Goal: Answer question/provide support: Share knowledge or assist other users

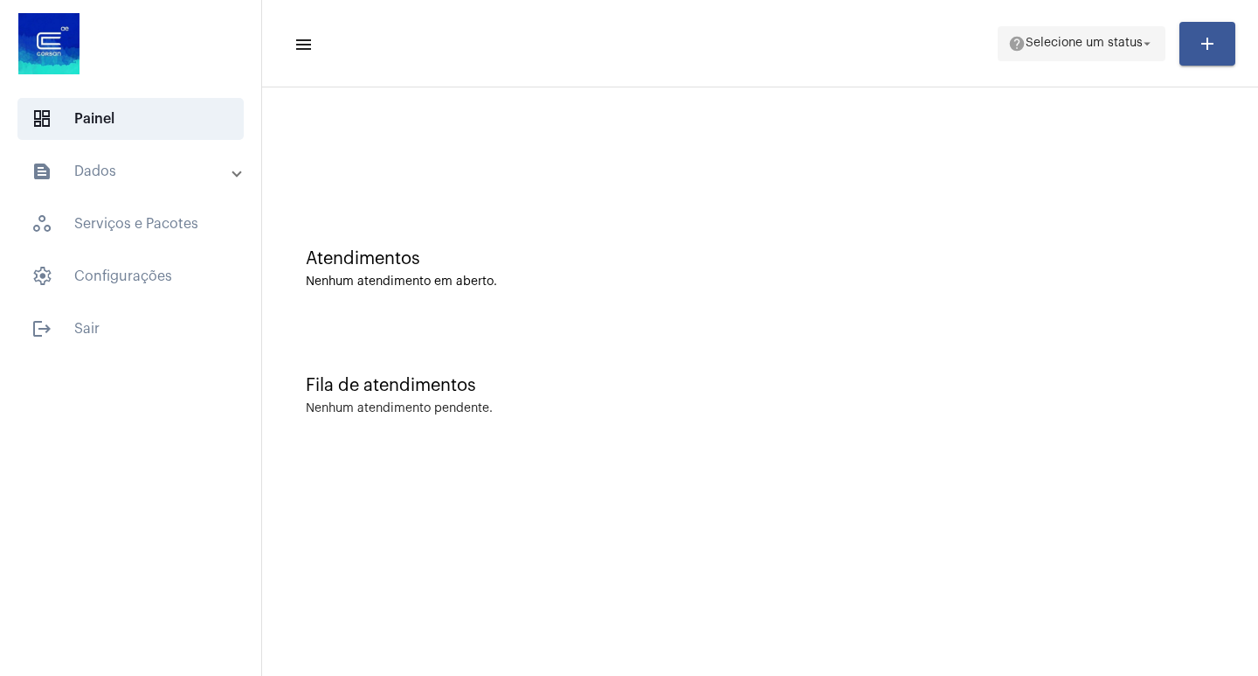
click at [1065, 57] on span "help Selecione um status arrow_drop_down" at bounding box center [1082, 42] width 147 height 31
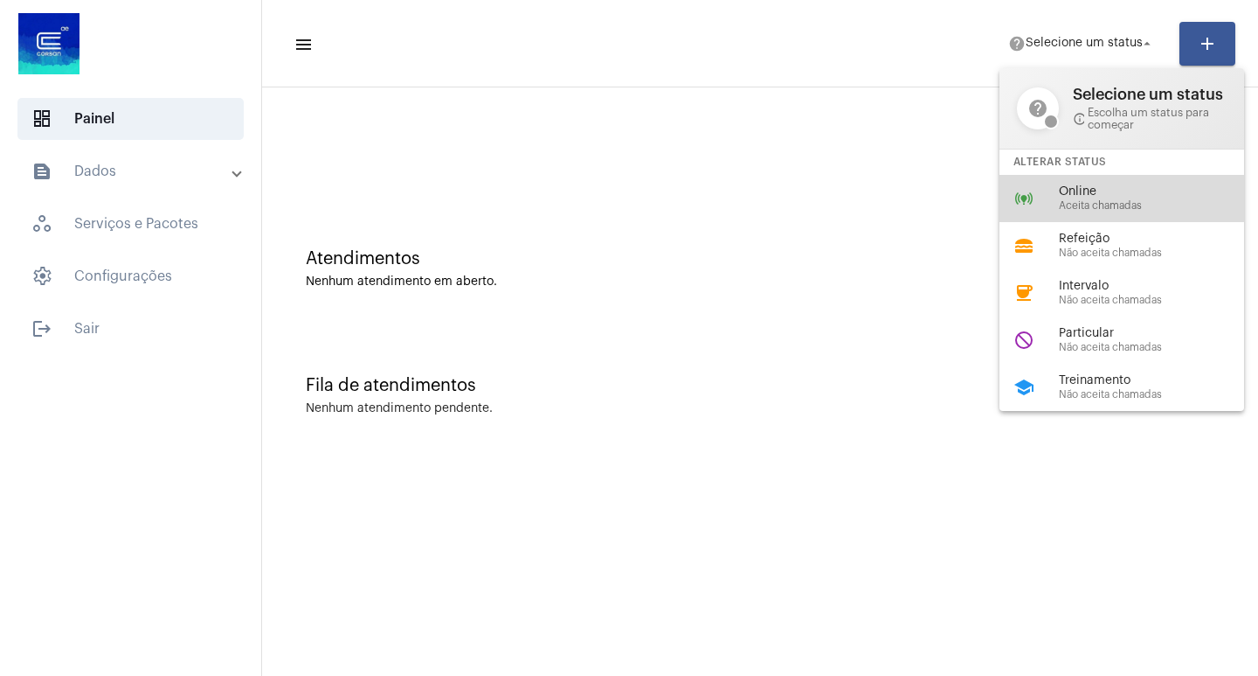
click at [1062, 191] on span "Online" at bounding box center [1158, 191] width 199 height 13
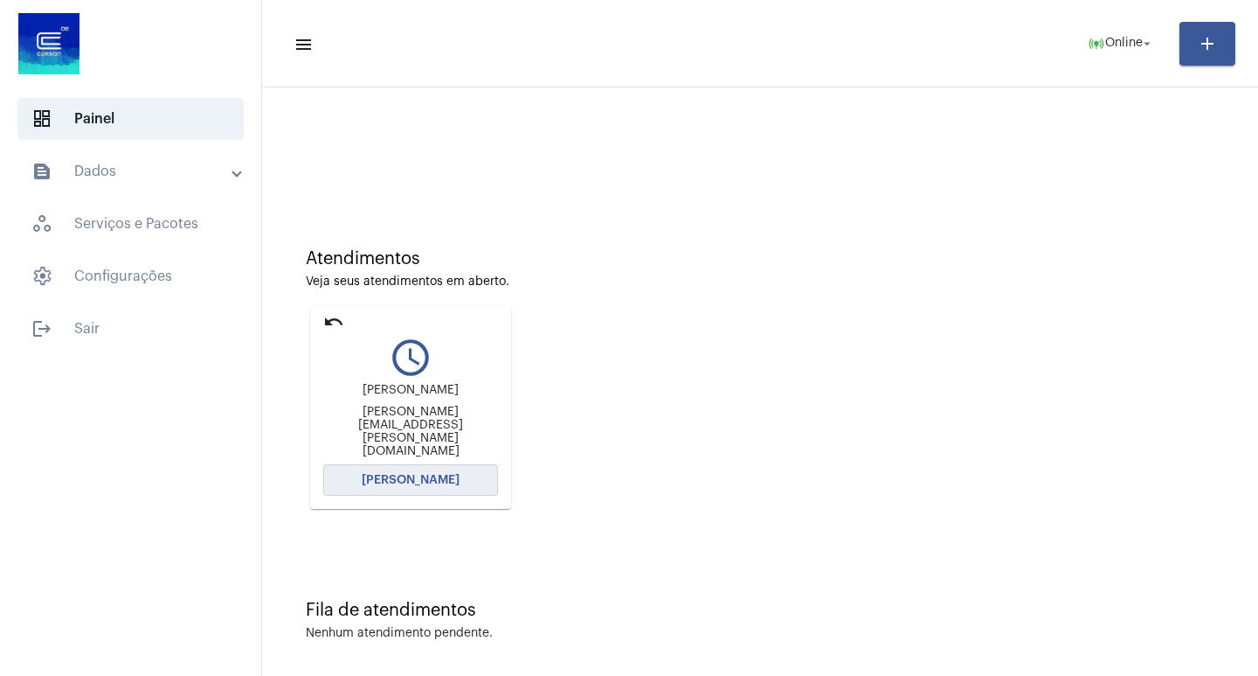
click at [454, 490] on button "[PERSON_NAME]" at bounding box center [410, 479] width 175 height 31
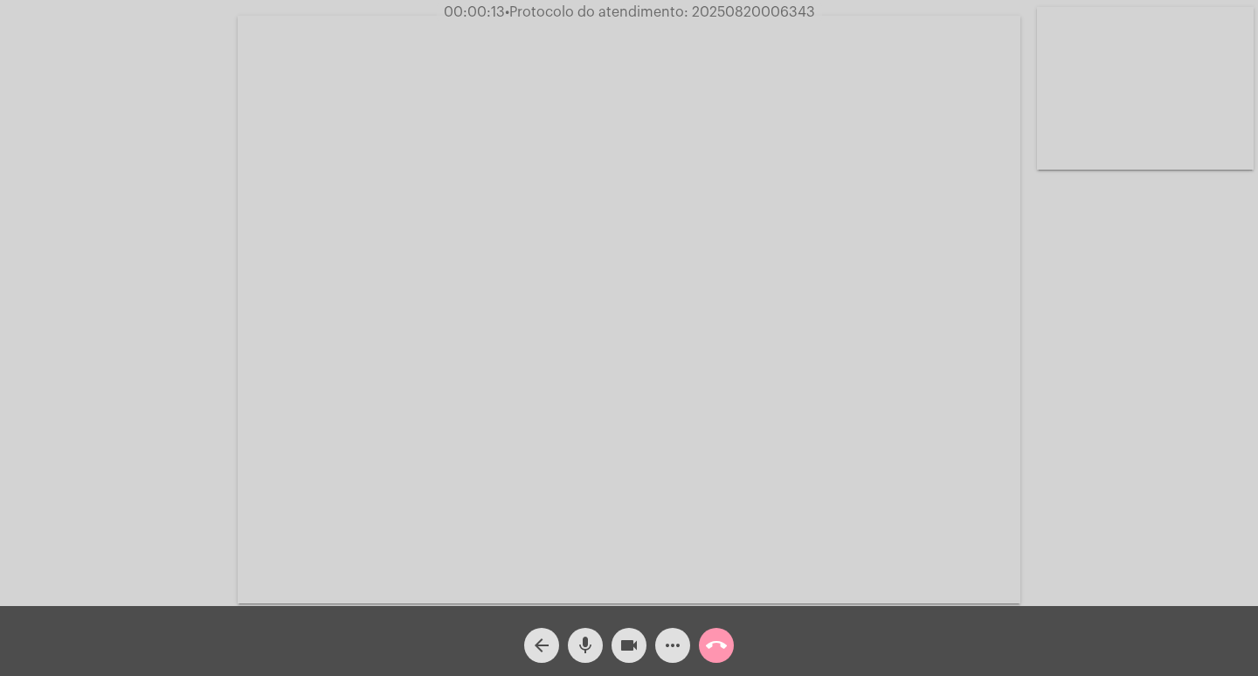
click at [1172, 328] on div "Acessando Câmera e Microfone..." at bounding box center [629, 307] width 1255 height 606
click at [766, 9] on span "• Protocolo do atendimento: 20250820006343" at bounding box center [659, 12] width 310 height 14
click at [722, 651] on mat-icon "call_end" at bounding box center [716, 644] width 21 height 21
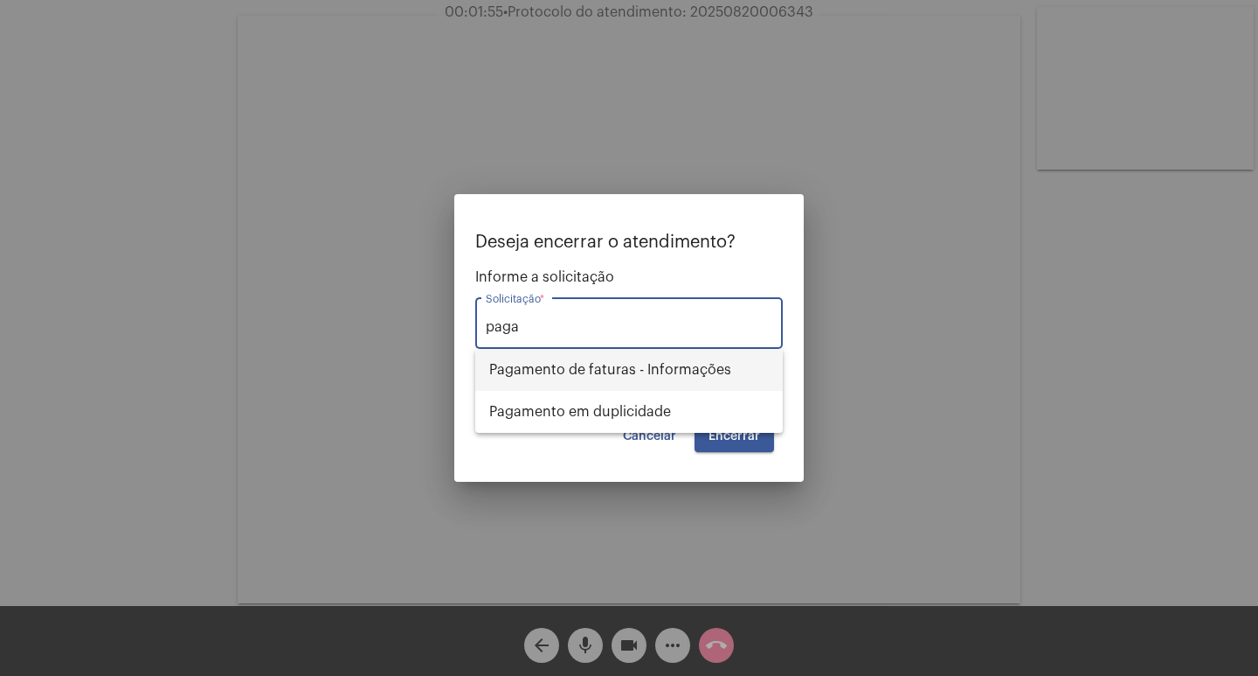
click at [663, 370] on span "Pagamento de faturas - Informações" at bounding box center [629, 370] width 280 height 42
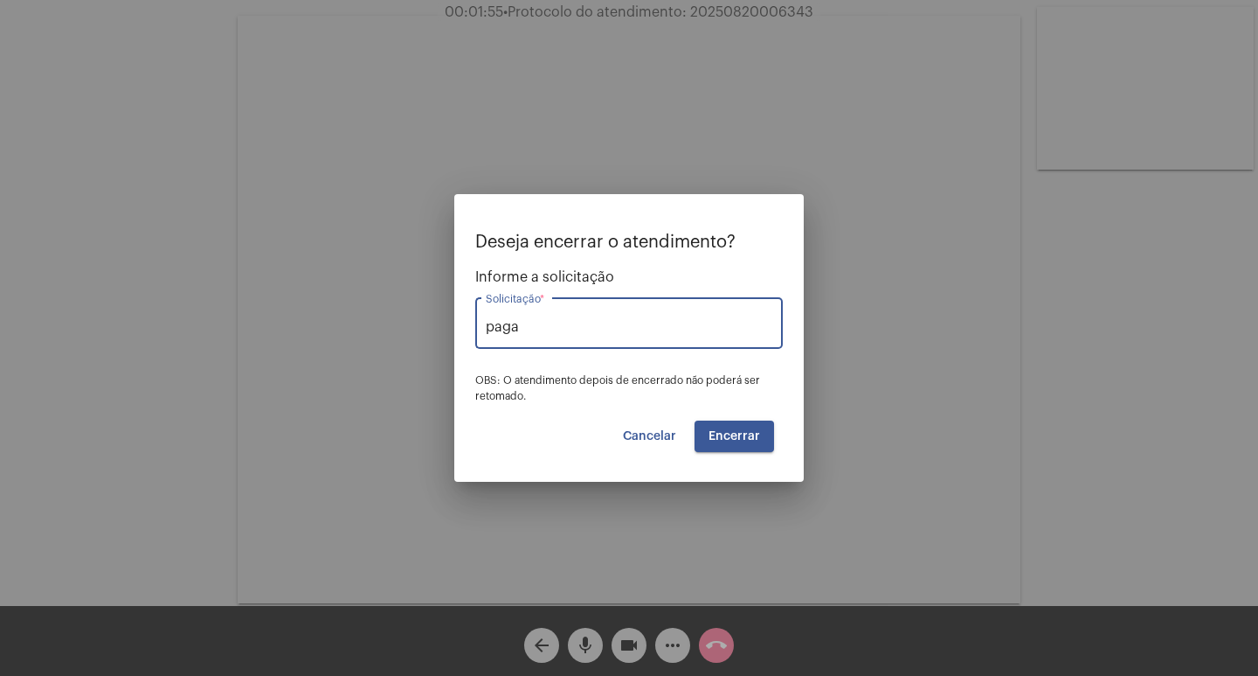
type input "Pagamento de faturas - Informações"
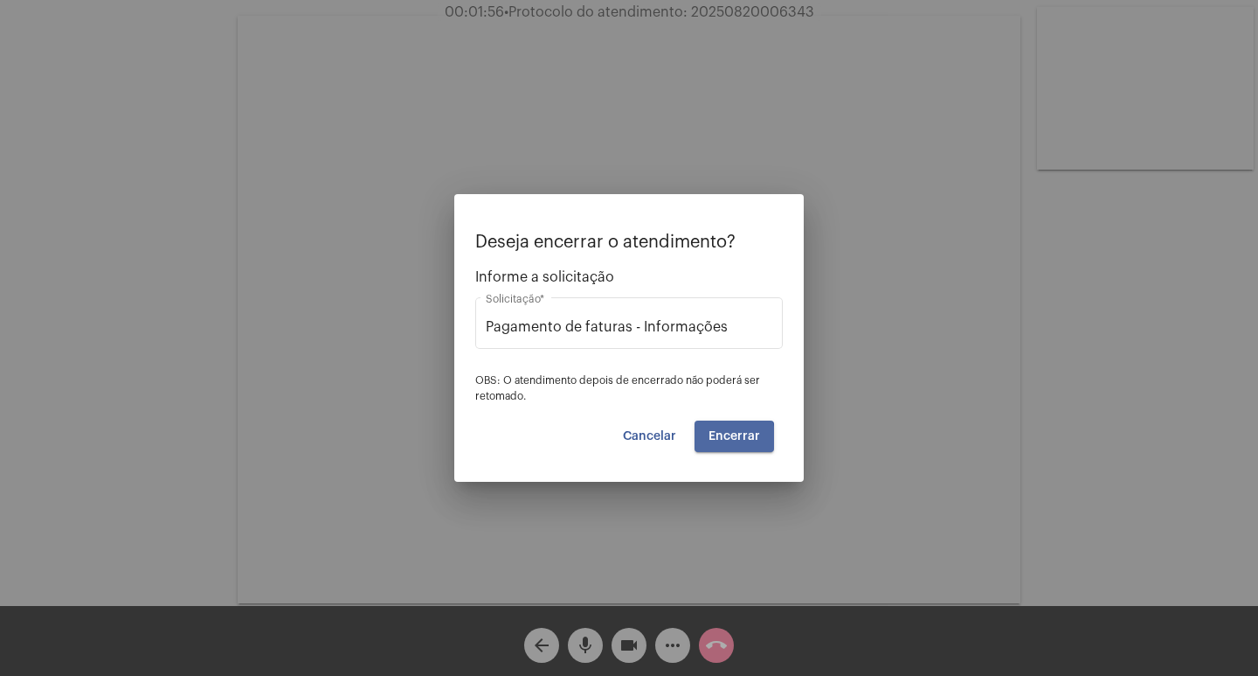
click at [719, 440] on span "Encerrar" at bounding box center [735, 436] width 52 height 12
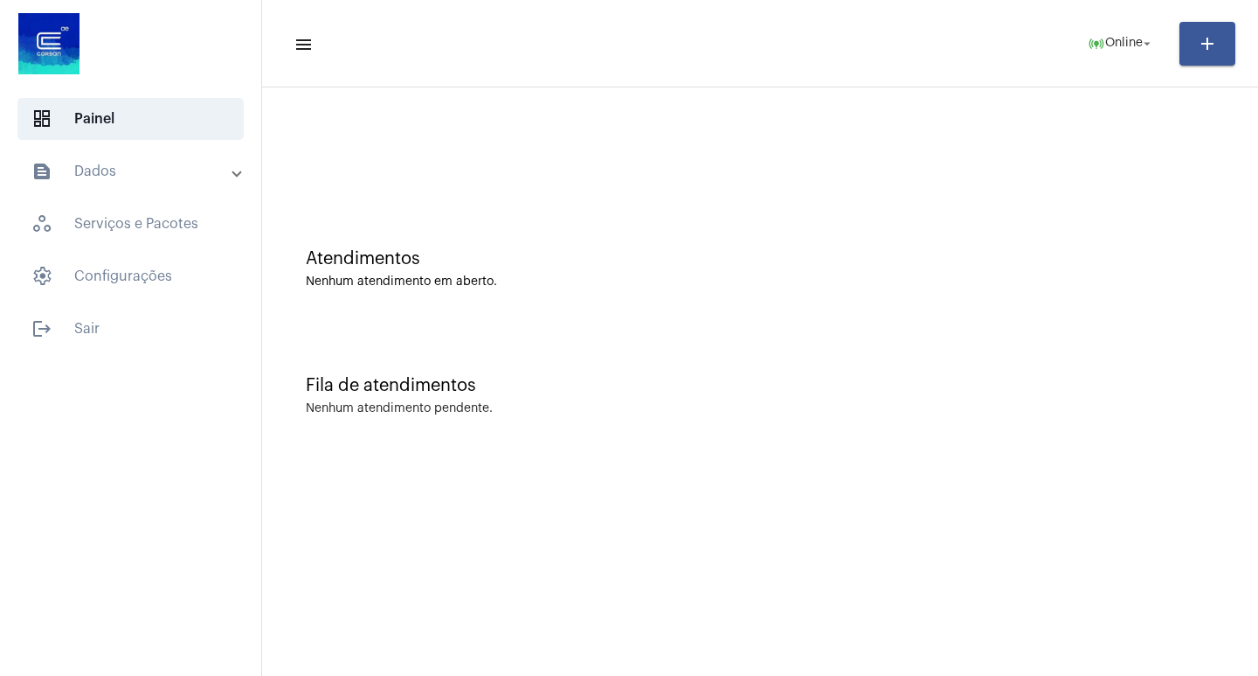
click at [719, 456] on div "Atendimentos Nenhum atendimento em aberto. Fila de atendimentos Nenhum atendime…" at bounding box center [760, 272] width 996 height 371
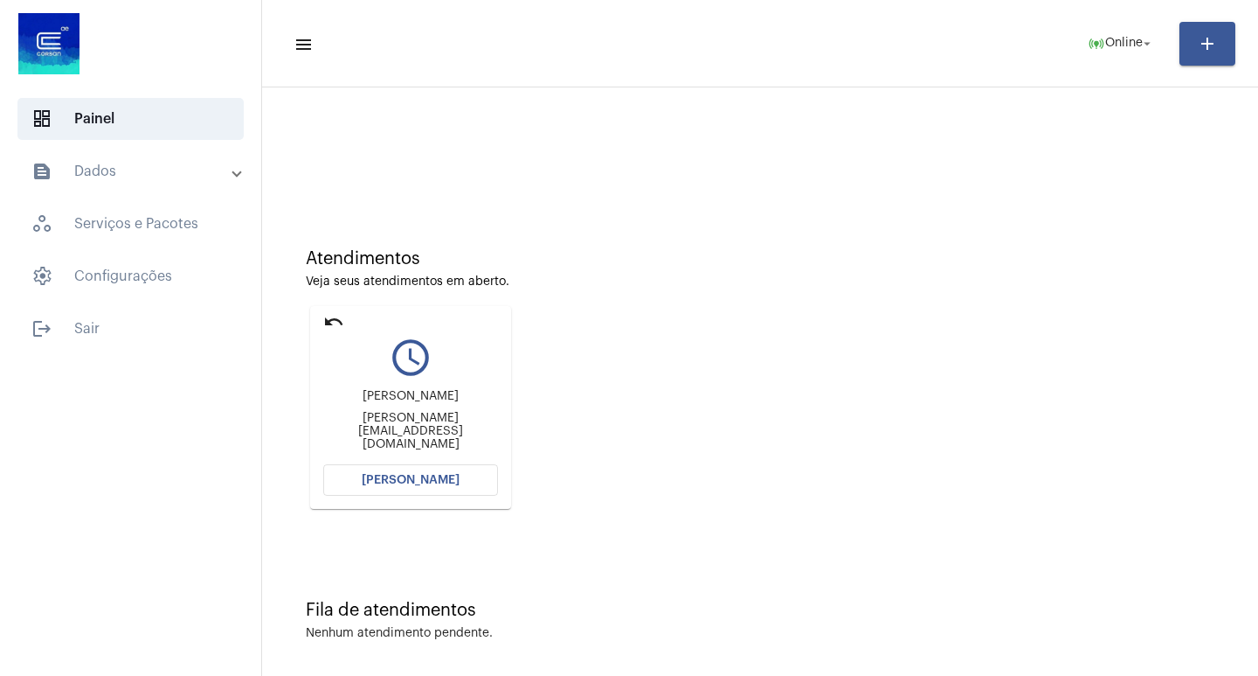
click at [392, 471] on button "[PERSON_NAME]" at bounding box center [410, 479] width 175 height 31
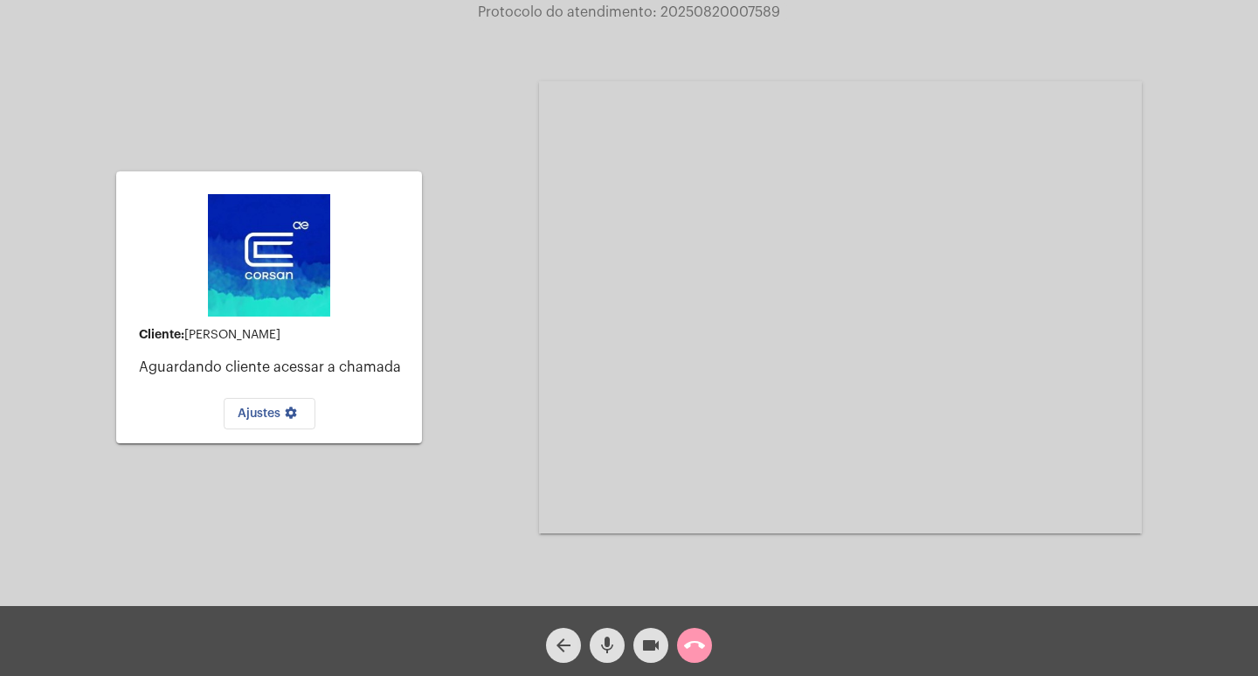
click at [713, 639] on div "call_end" at bounding box center [695, 641] width 44 height 44
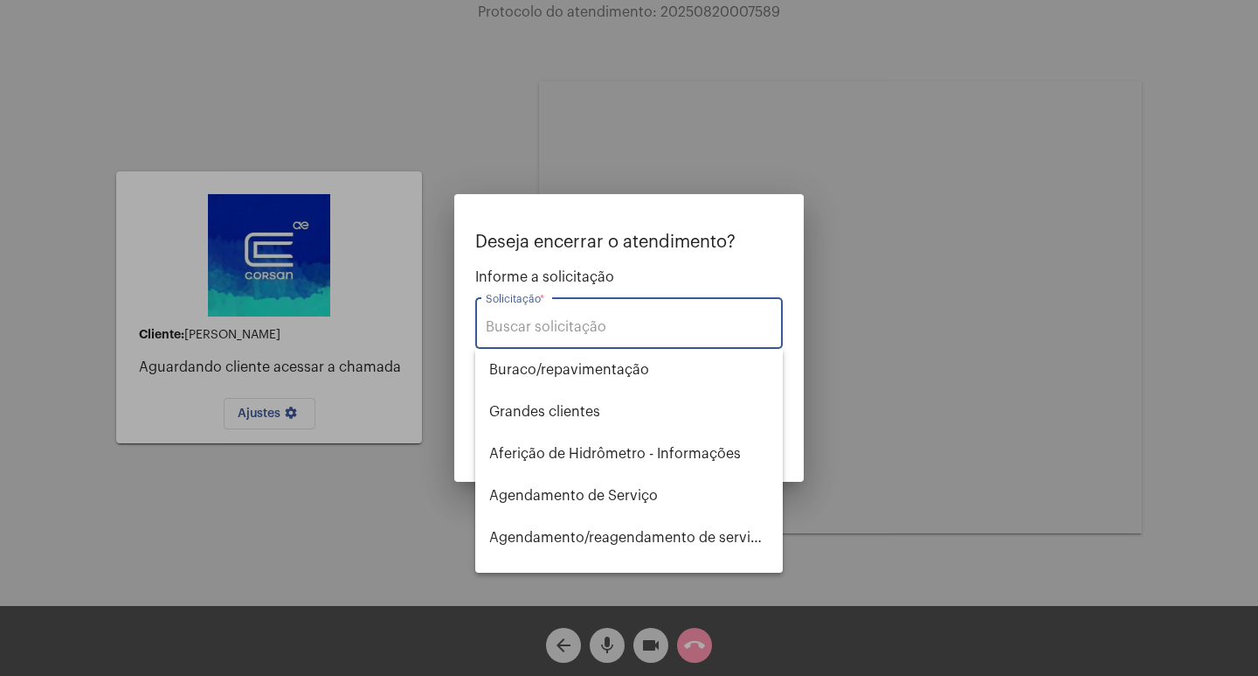
click at [558, 331] on input "Solicitação *" at bounding box center [629, 327] width 287 height 16
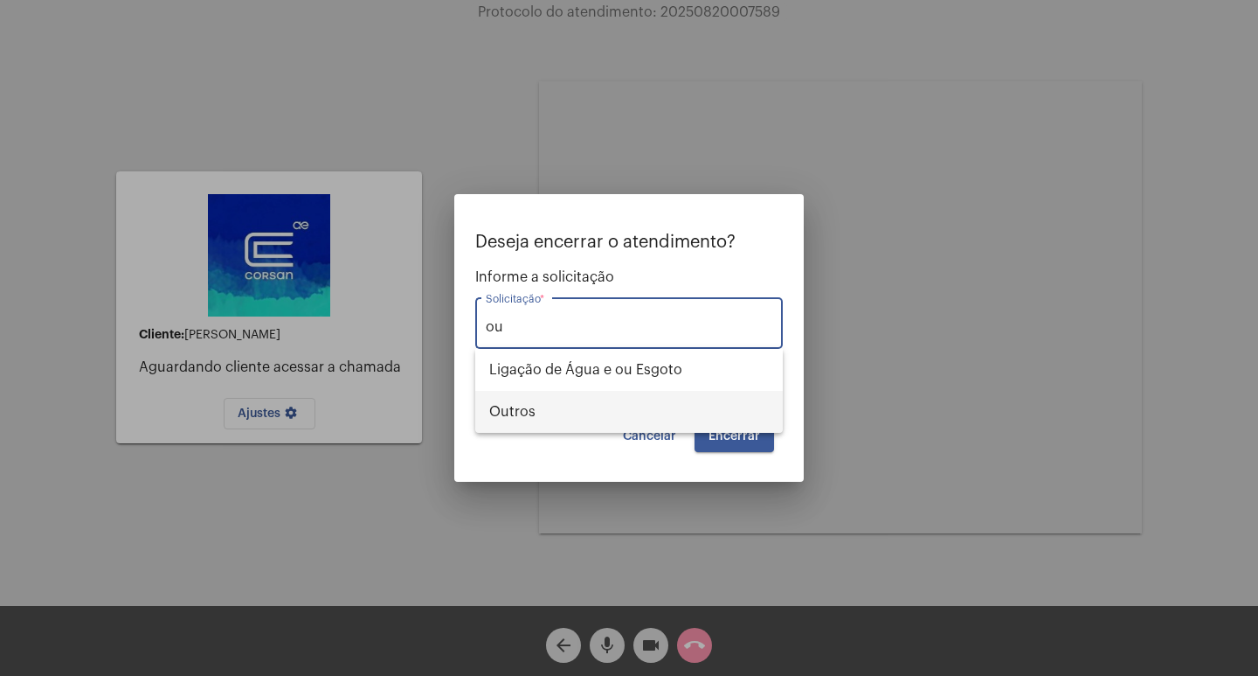
click at [536, 412] on span "Outros" at bounding box center [629, 412] width 280 height 42
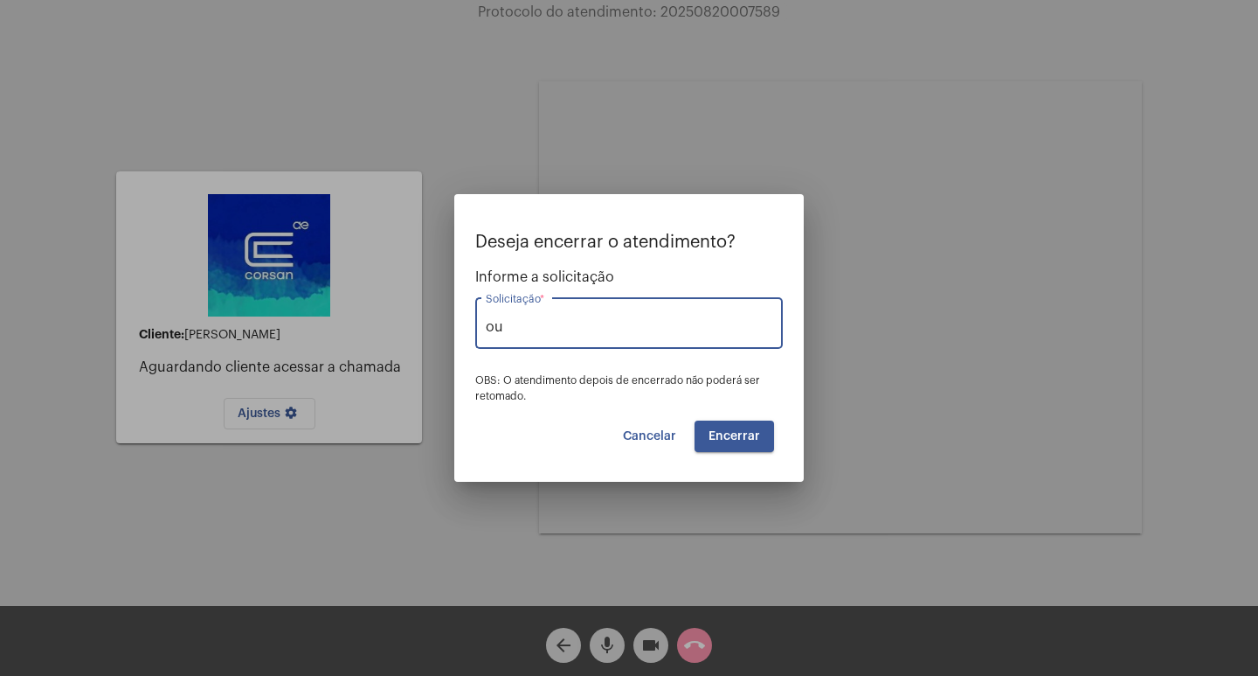
type input "Outros"
click at [682, 440] on button "Cancelar" at bounding box center [649, 435] width 81 height 31
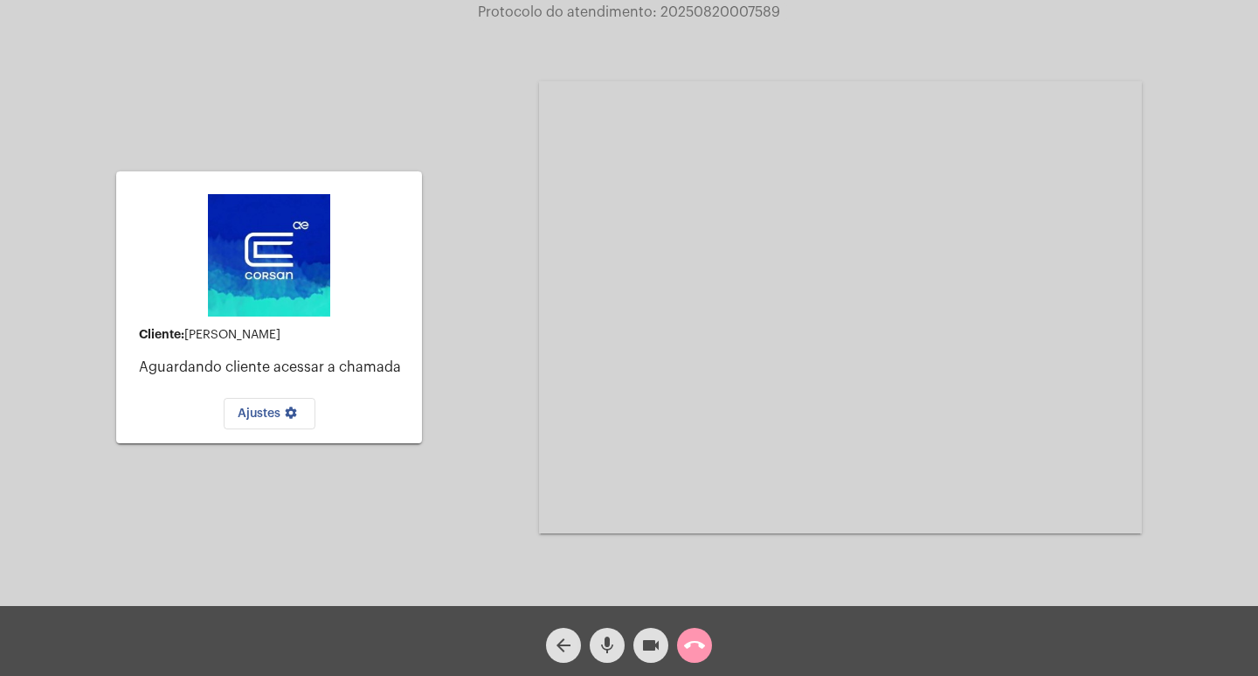
click at [686, 650] on mat-icon "call_end" at bounding box center [694, 644] width 21 height 21
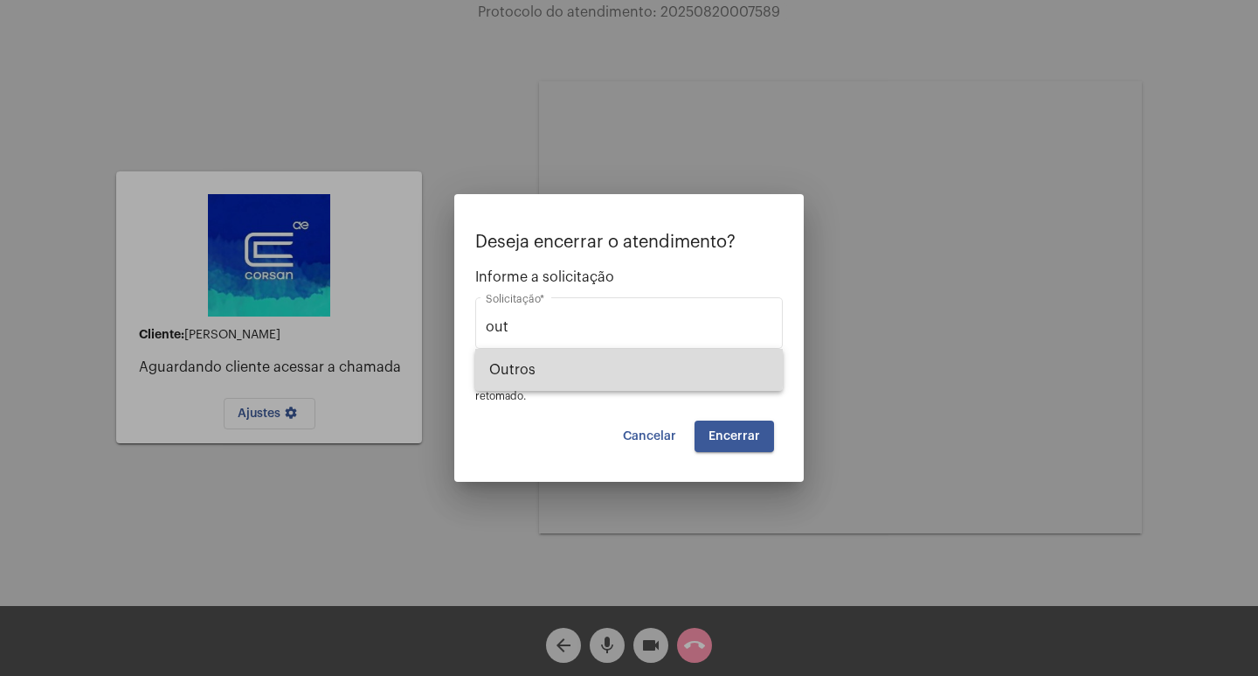
click at [529, 365] on span "Outros" at bounding box center [629, 370] width 280 height 42
type input "Outros"
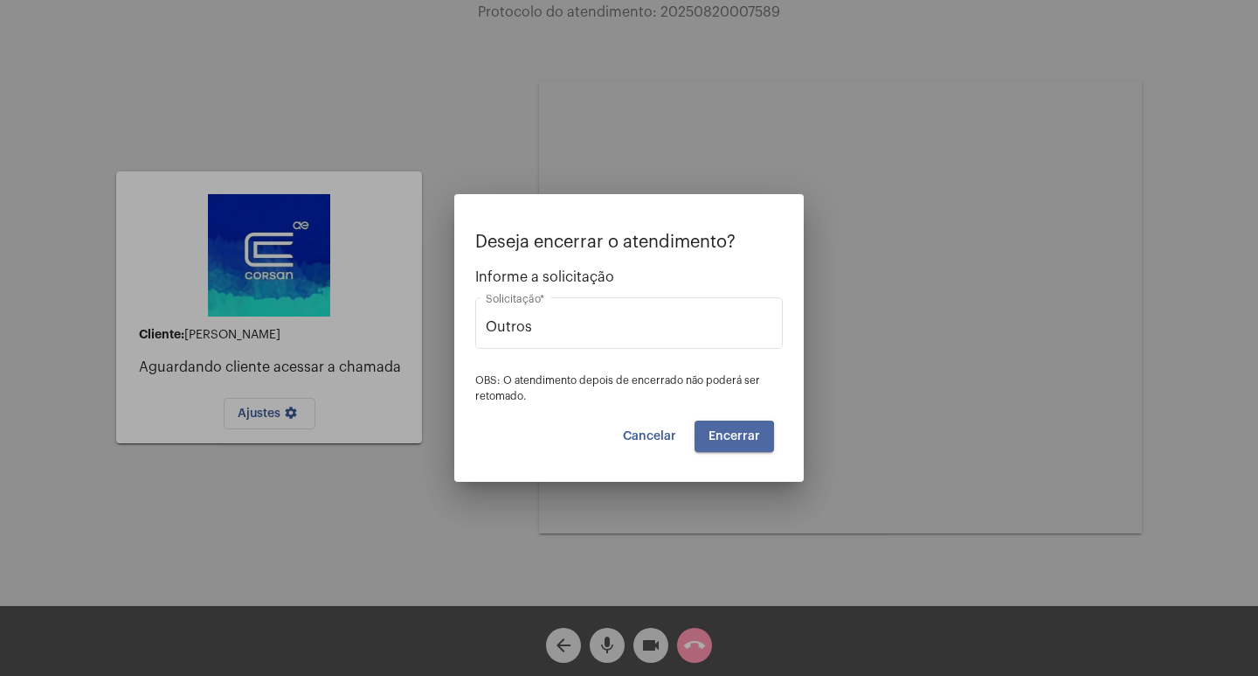
click at [721, 440] on span "Encerrar" at bounding box center [735, 436] width 52 height 12
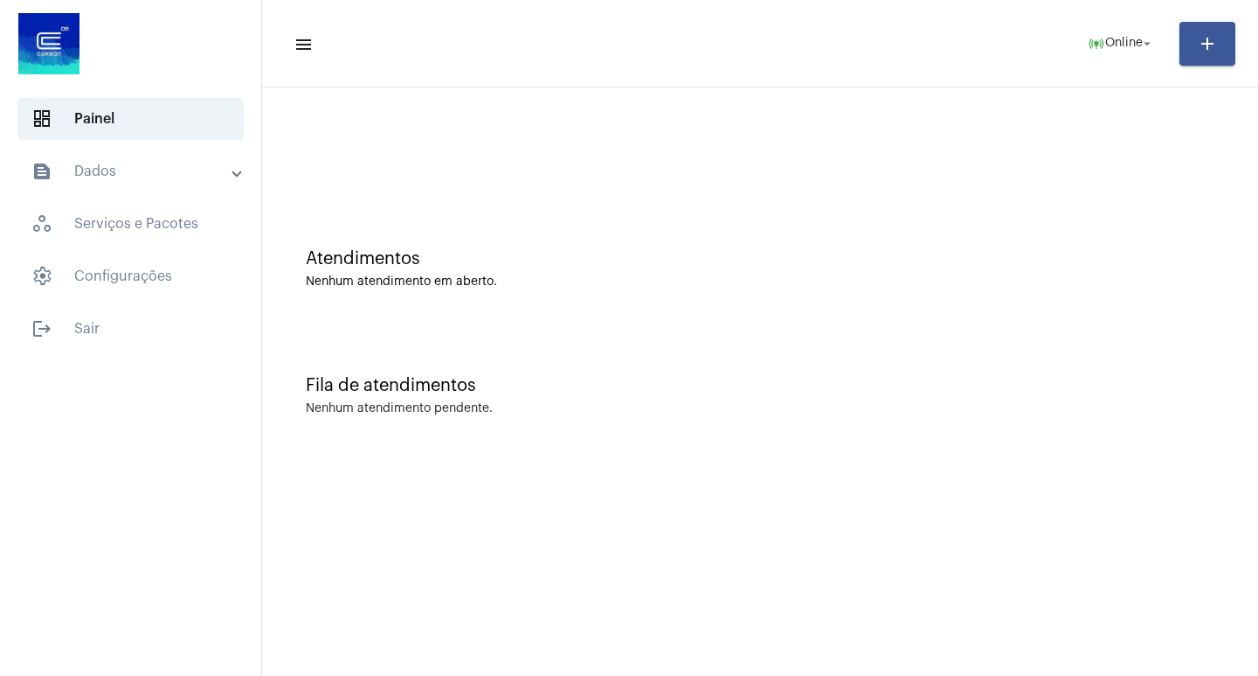
click at [758, 188] on div at bounding box center [760, 146] width 979 height 101
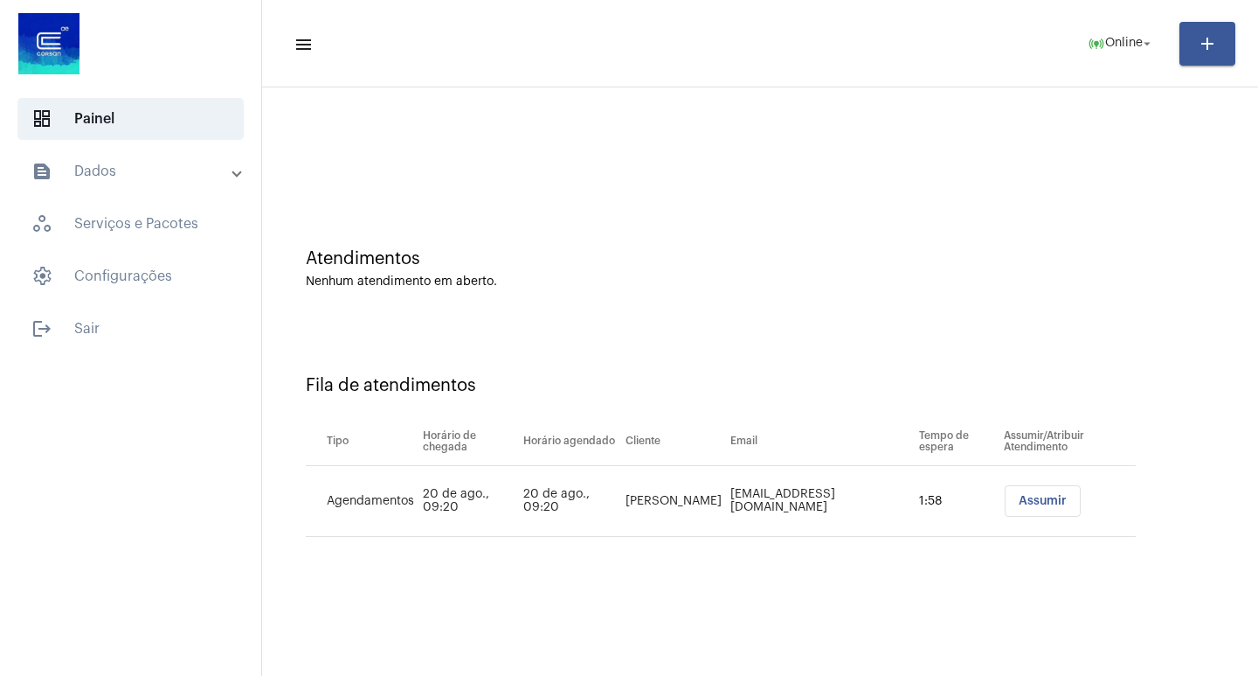
click at [1041, 507] on button "Assumir" at bounding box center [1043, 500] width 76 height 31
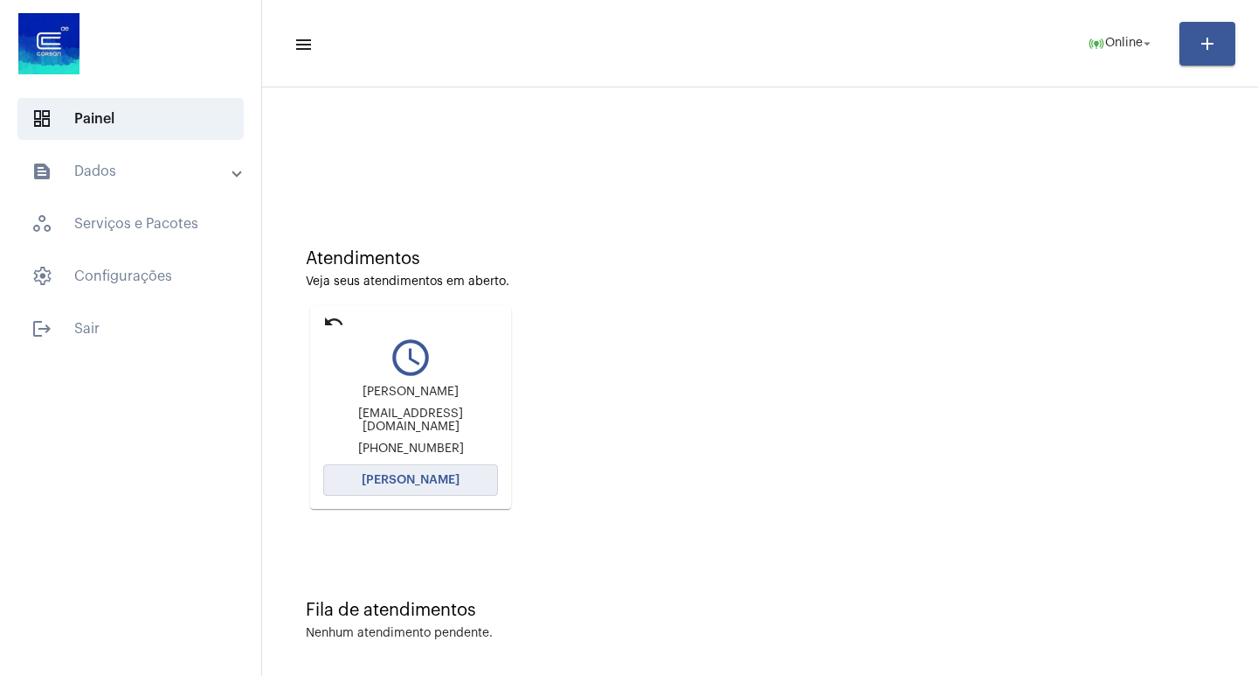
click at [403, 479] on span "[PERSON_NAME]" at bounding box center [411, 480] width 98 height 12
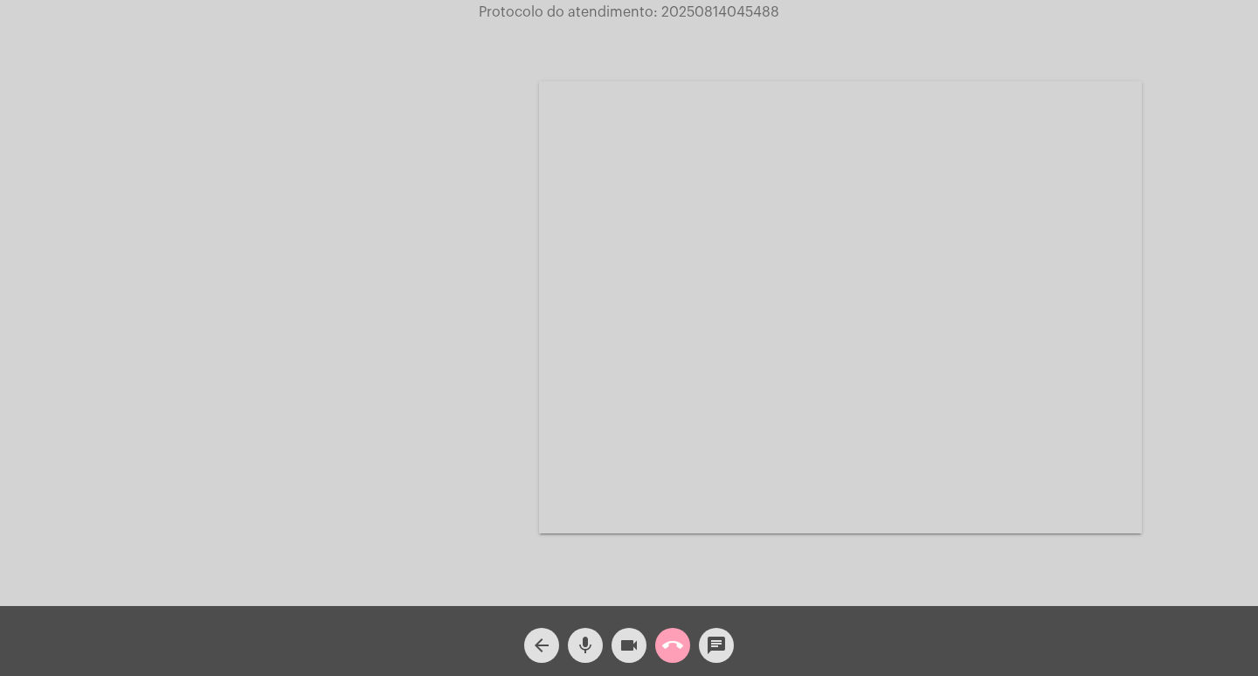
click at [682, 658] on span "call_end" at bounding box center [672, 644] width 21 height 35
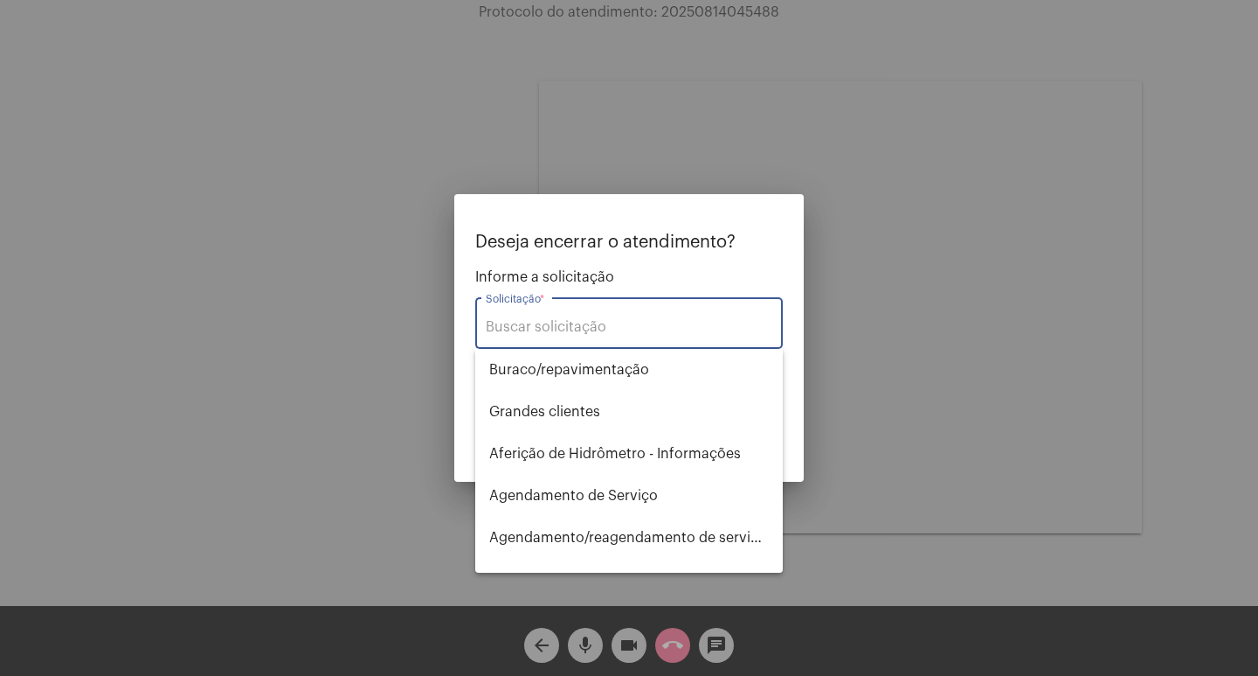
click at [592, 328] on input "Solicitação *" at bounding box center [629, 327] width 287 height 16
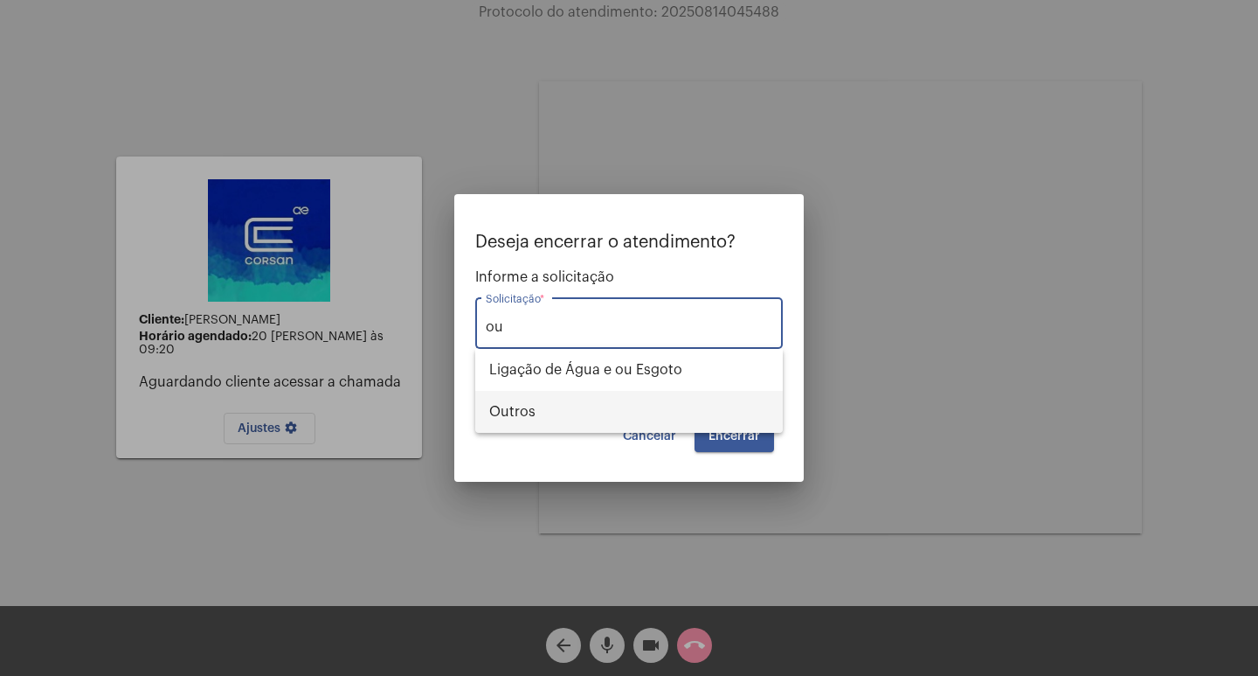
click at [535, 417] on span "Outros" at bounding box center [629, 412] width 280 height 42
type input "Outros"
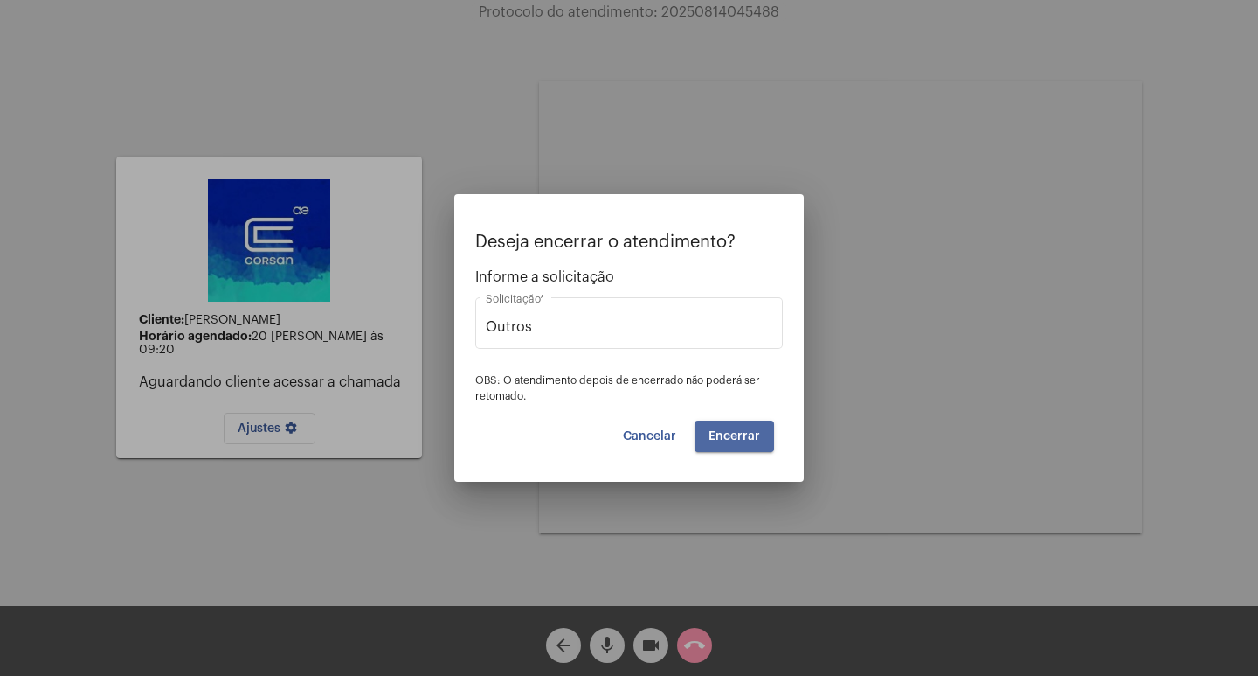
click at [741, 423] on button "Encerrar" at bounding box center [735, 435] width 80 height 31
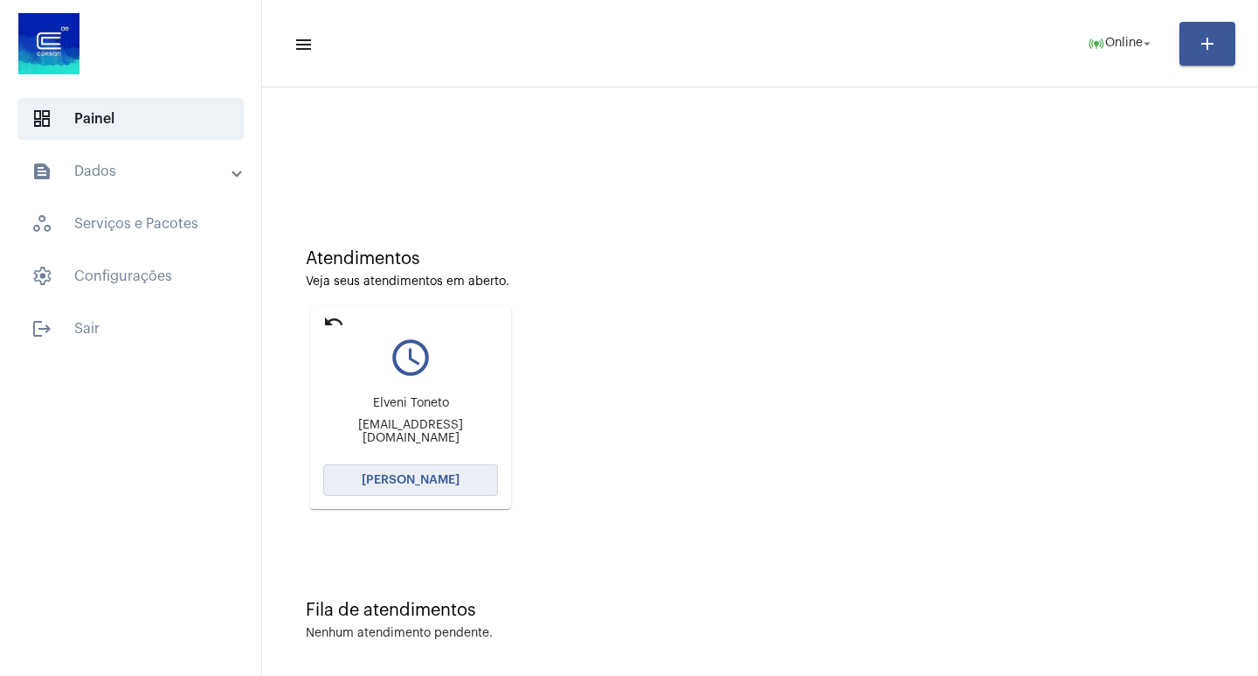
click at [468, 491] on button "[PERSON_NAME]" at bounding box center [410, 479] width 175 height 31
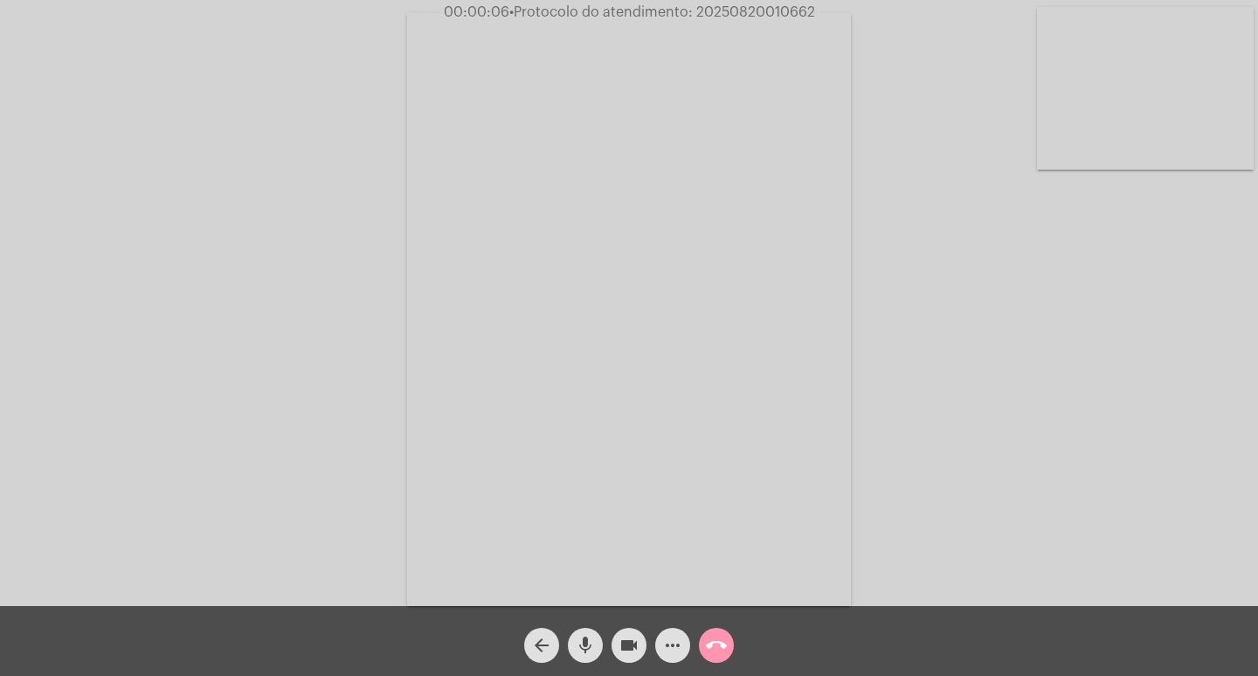
click at [1052, 415] on div "Acessando Câmera e Microfone..." at bounding box center [629, 307] width 1255 height 606
click at [789, 10] on span "• Protocolo do atendimento: 20250820010662" at bounding box center [660, 12] width 306 height 14
copy span "20250820010662"
click at [725, 639] on mat-icon "call_end" at bounding box center [716, 644] width 21 height 21
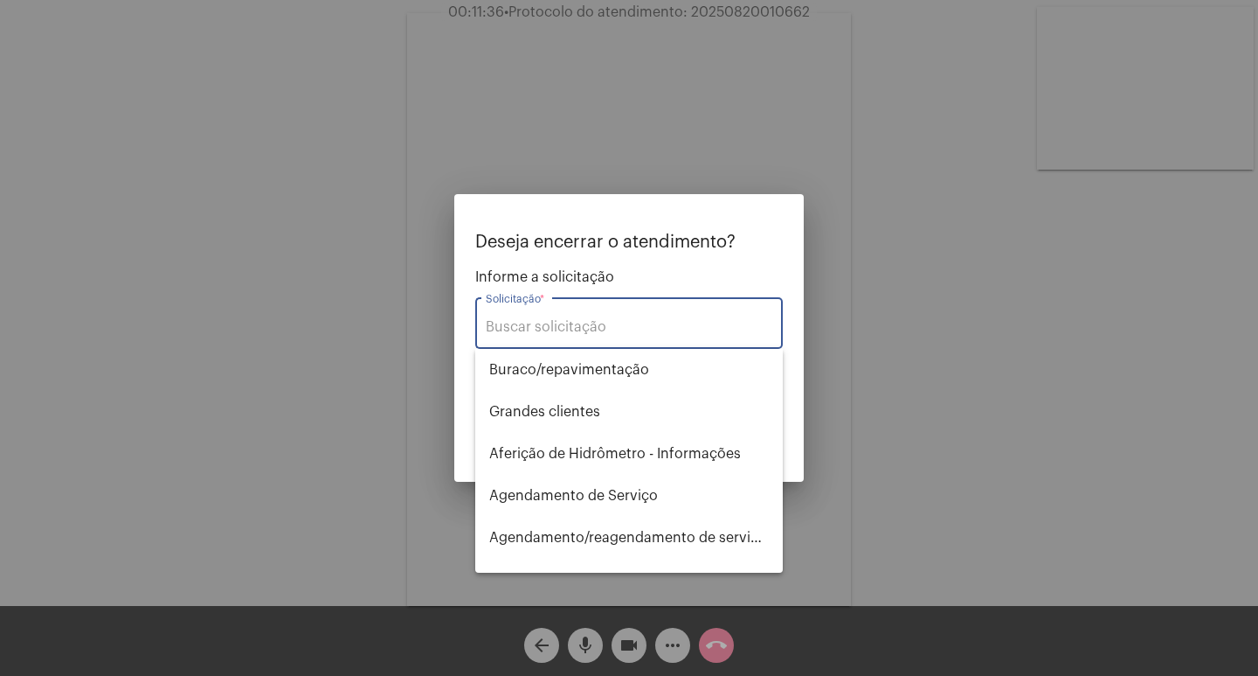
click at [584, 321] on input "Solicitação *" at bounding box center [629, 327] width 287 height 16
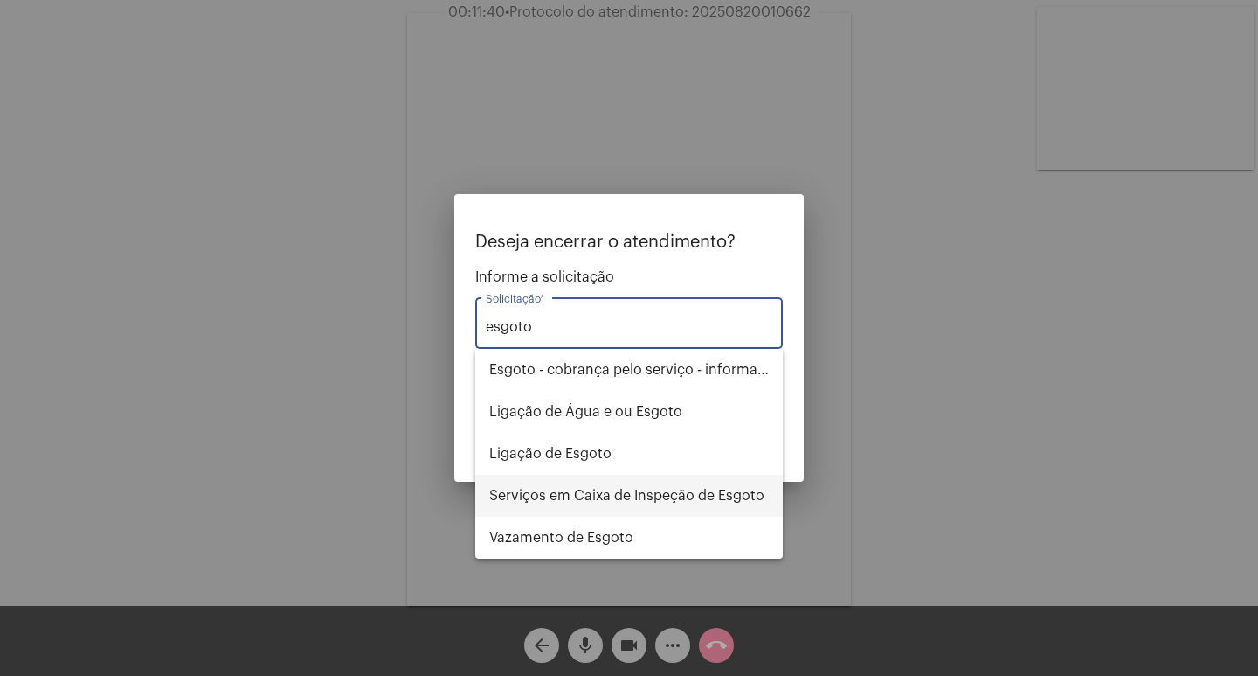
click at [693, 489] on span "Serviços em Caixa de Inspeção de Esgoto" at bounding box center [629, 496] width 280 height 42
type input "Serviços em Caixa de Inspeção de Esgoto"
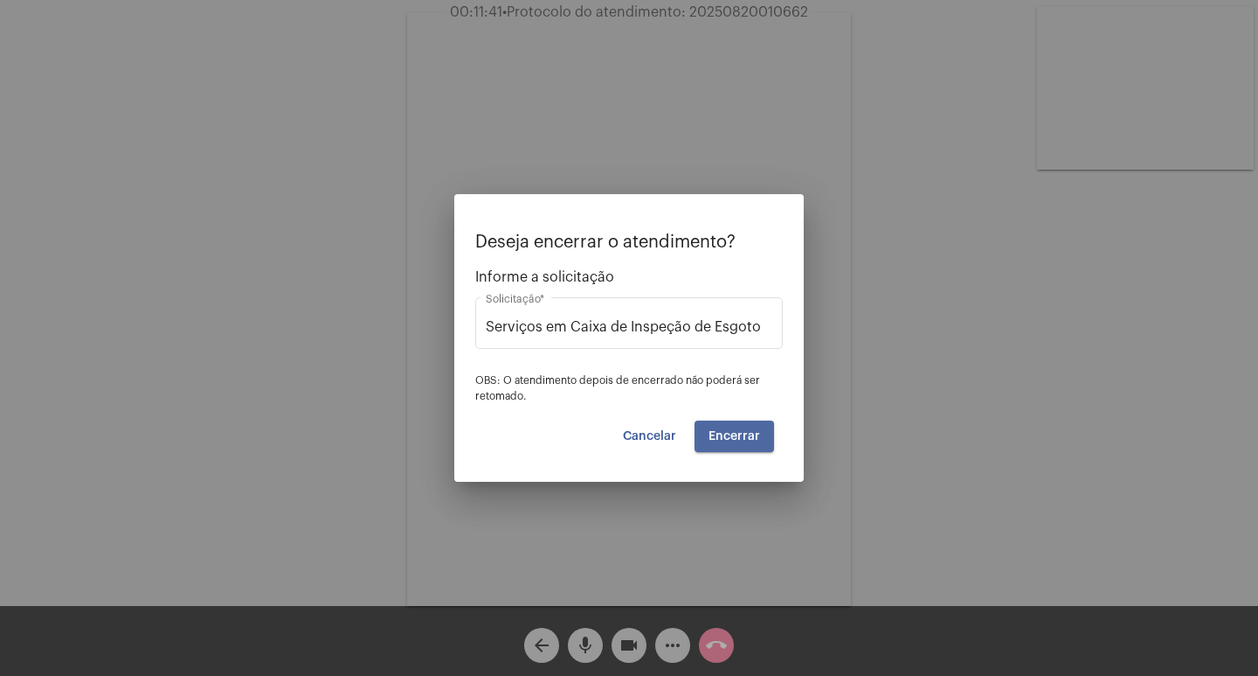
click at [731, 430] on span "Encerrar" at bounding box center [735, 436] width 52 height 12
